Goal: Task Accomplishment & Management: Manage account settings

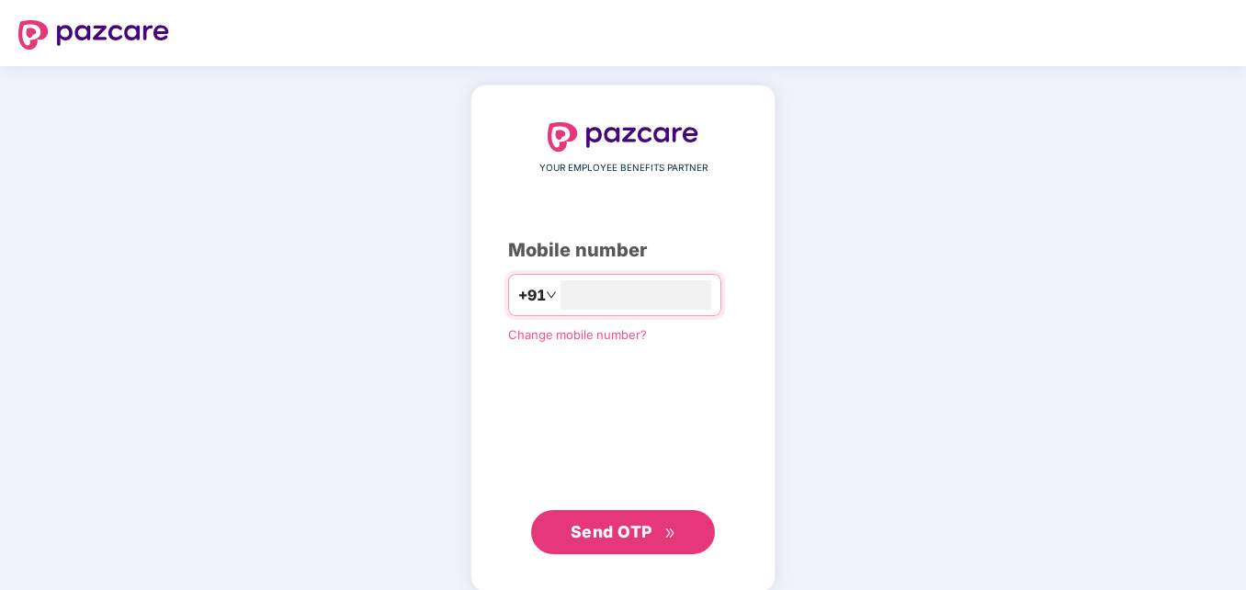
type input "**********"
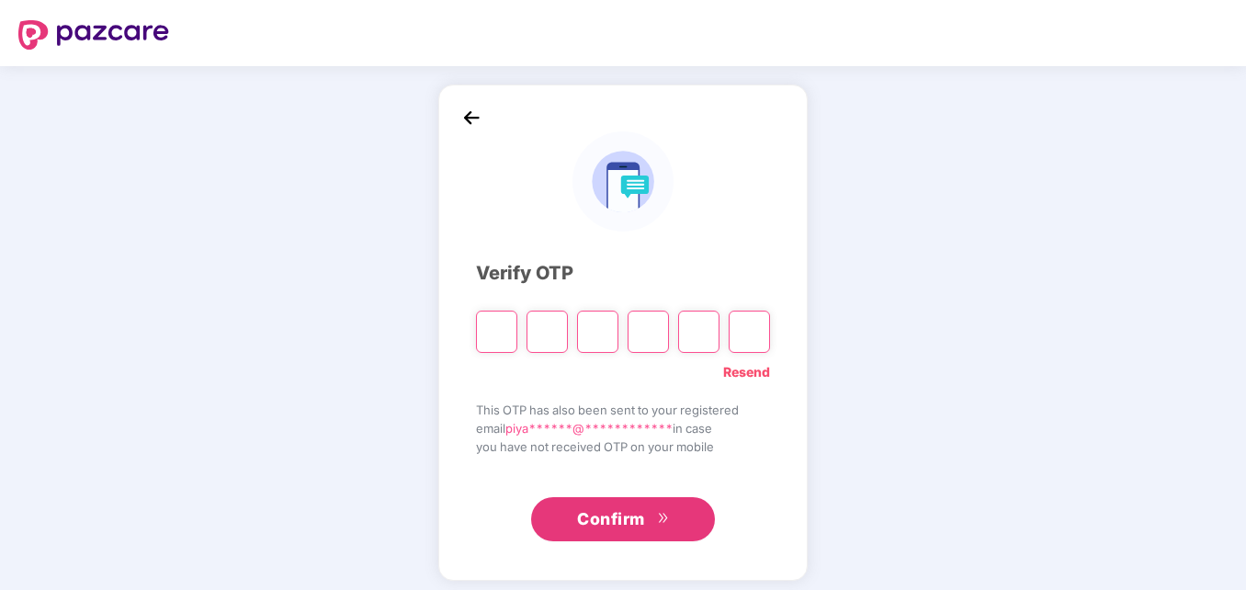
type input "*"
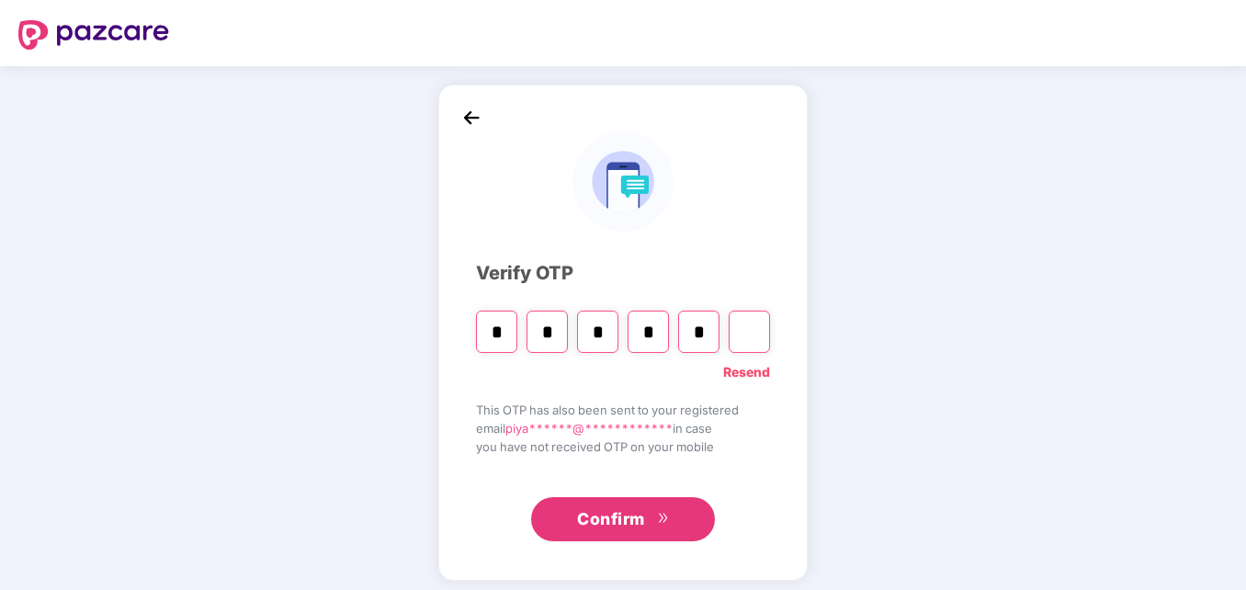
type input "*"
click at [744, 370] on link "Resend" at bounding box center [746, 372] width 47 height 20
click at [491, 330] on input "Please enter verification code. Digit 1" at bounding box center [496, 331] width 41 height 42
type input "*"
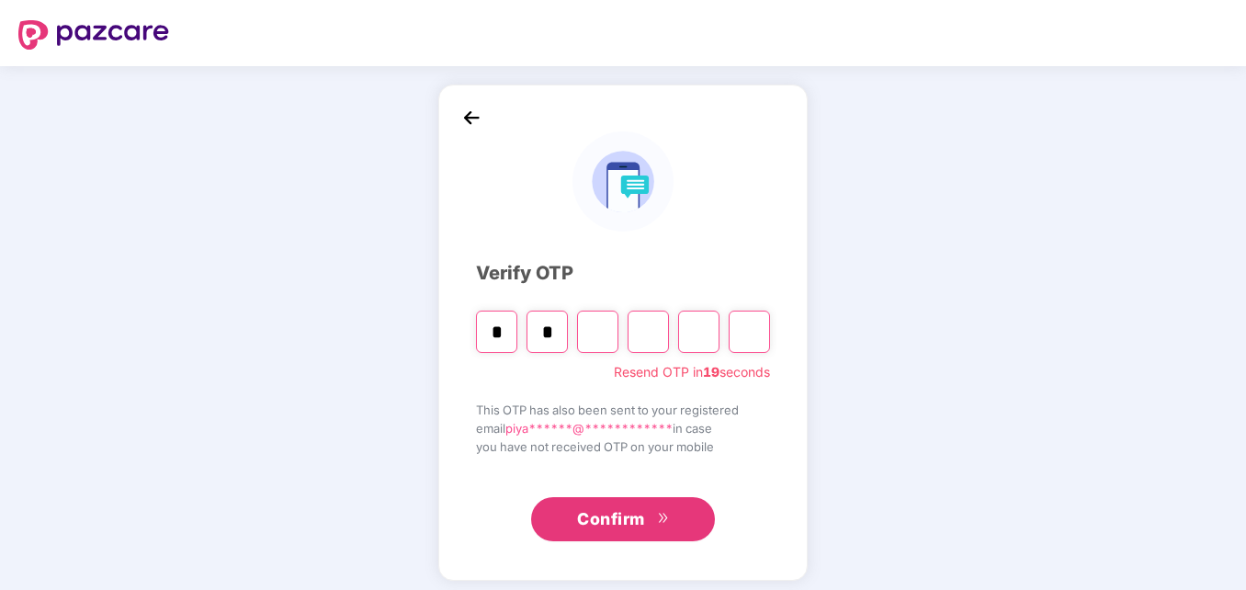
type input "*"
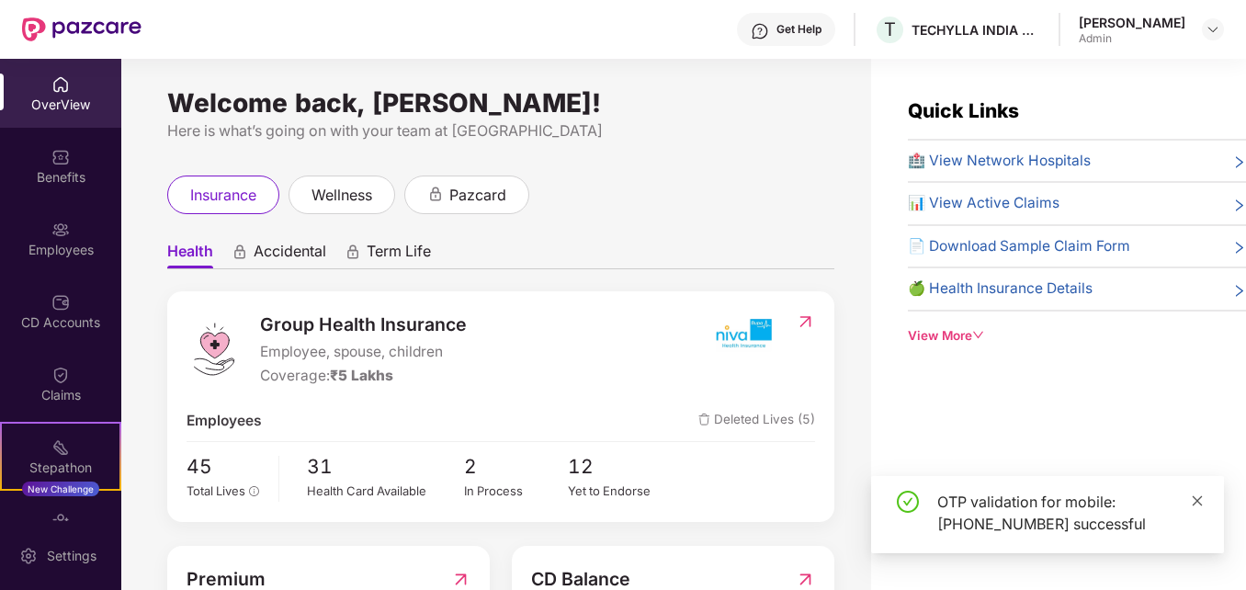
click at [1200, 501] on icon "close" at bounding box center [1196, 500] width 13 height 13
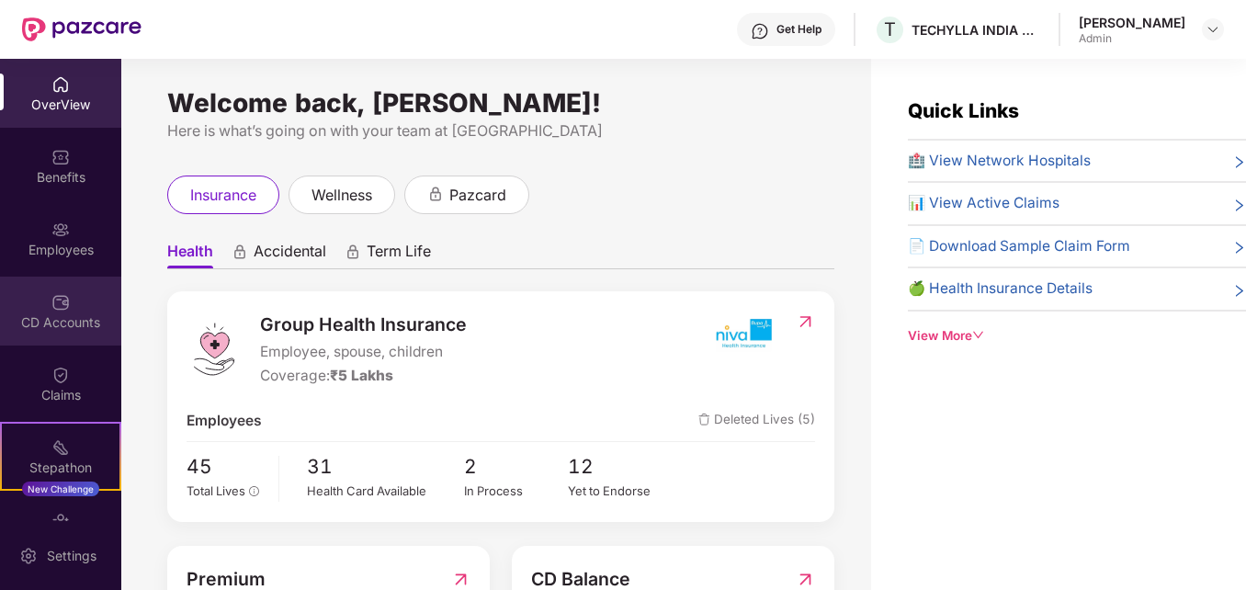
click at [44, 302] on div "CD Accounts" at bounding box center [60, 310] width 121 height 69
